Goal: Task Accomplishment & Management: Complete application form

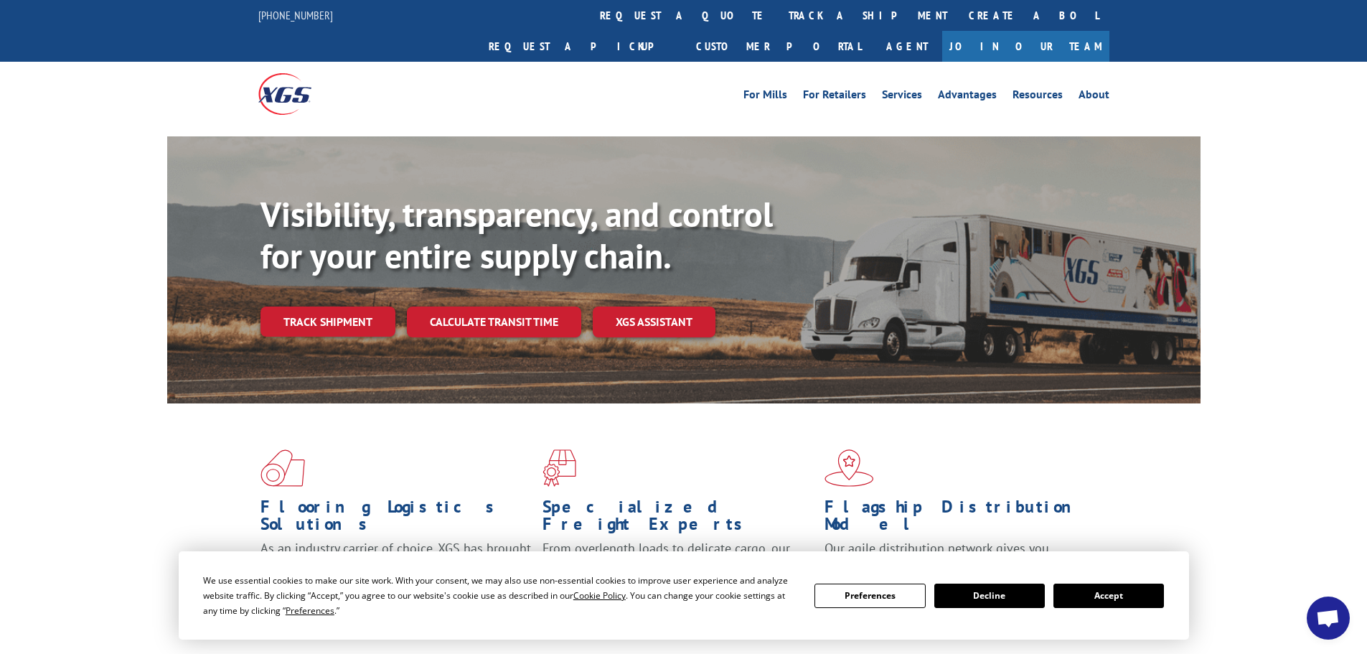
click at [1079, 593] on button "Accept" at bounding box center [1109, 595] width 111 height 24
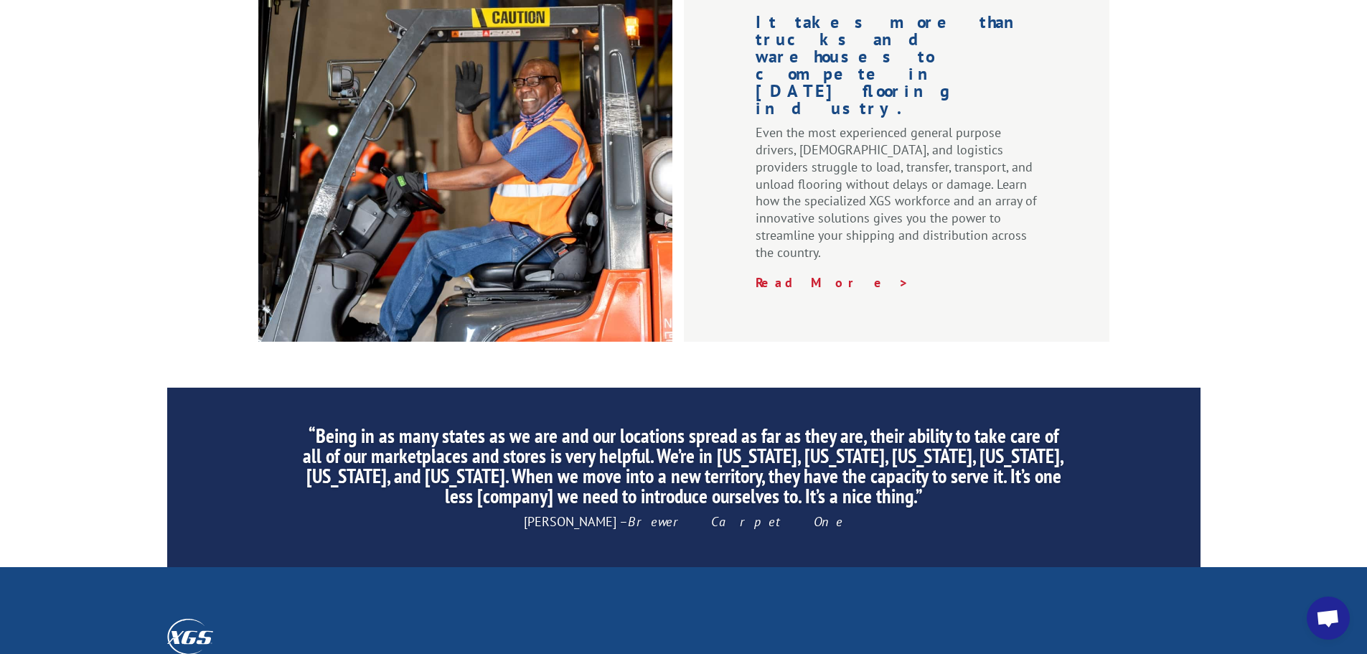
scroll to position [2187, 0]
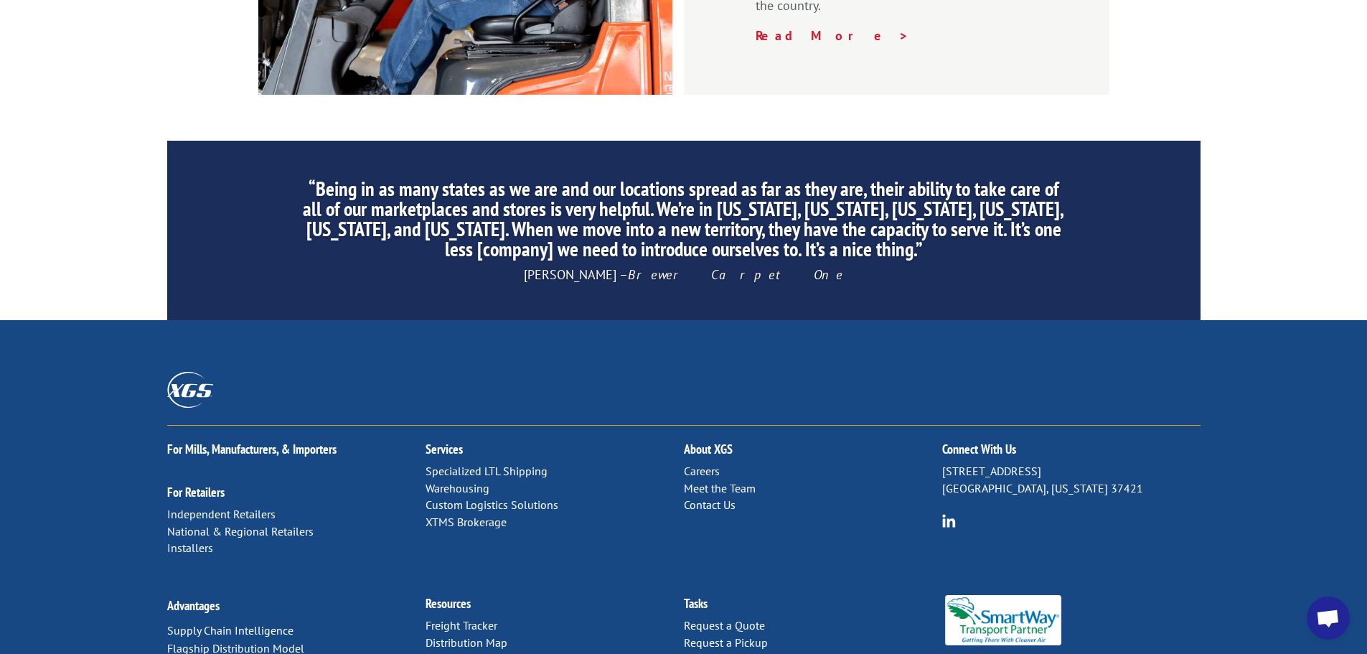
click at [701, 464] on link "Careers" at bounding box center [702, 471] width 36 height 14
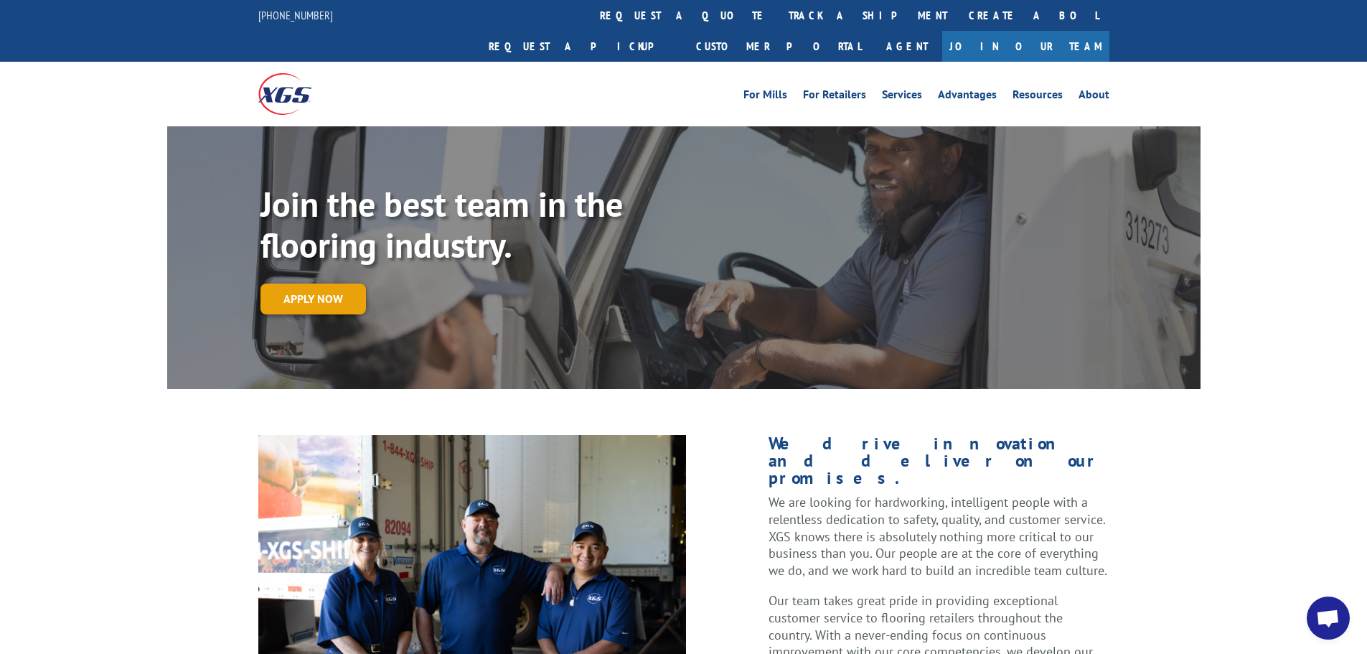
click at [297, 283] on link "Apply now" at bounding box center [314, 298] width 106 height 31
